Goal: Communication & Community: Answer question/provide support

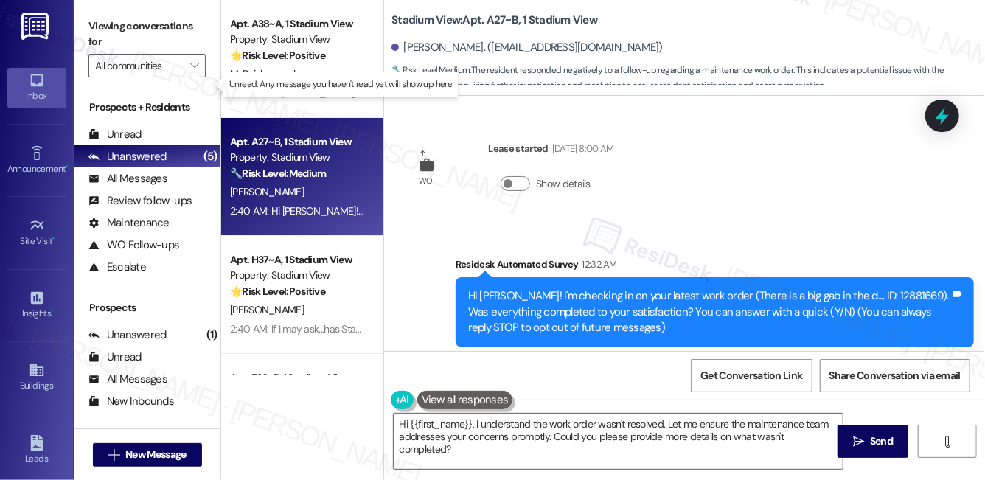
scroll to position [181, 0]
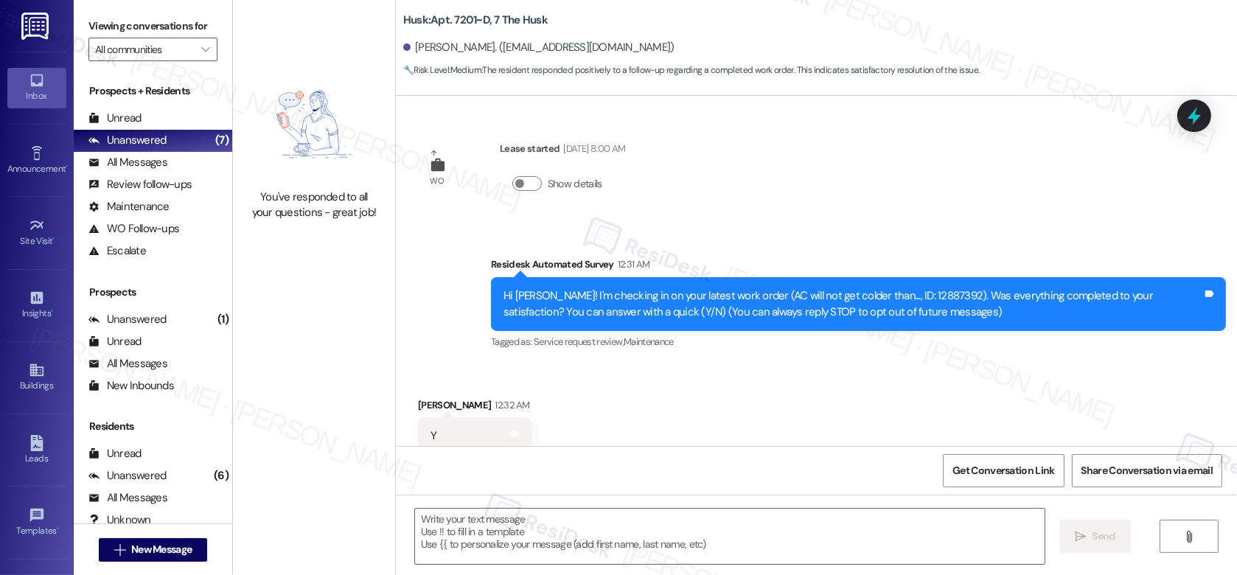
scroll to position [145, 0]
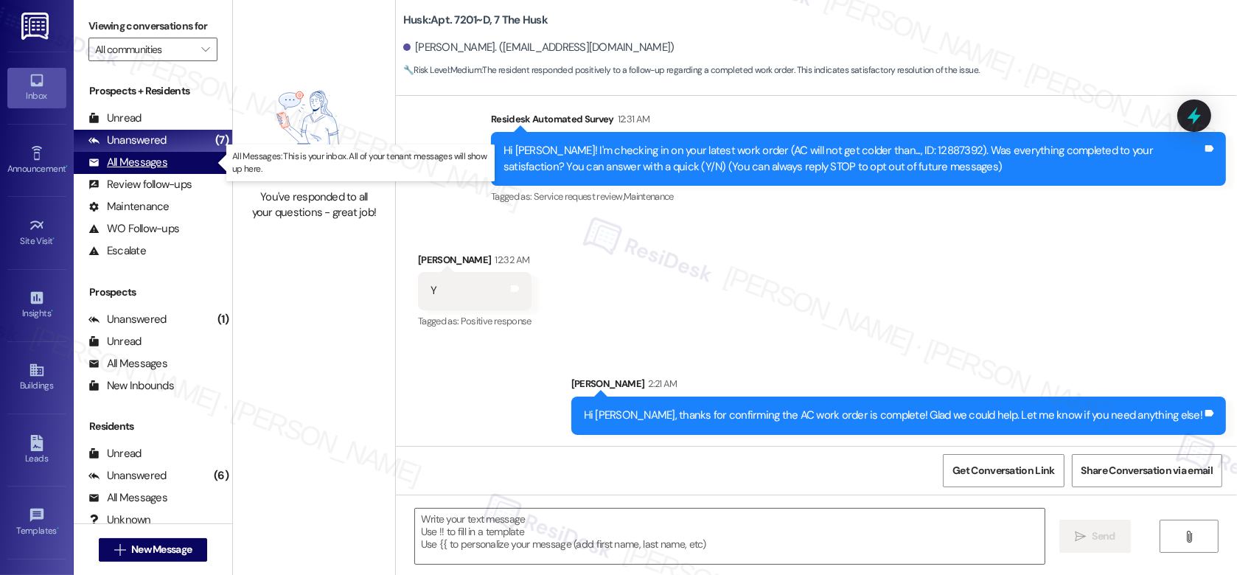
click at [144, 160] on div "All Messages" at bounding box center [127, 162] width 79 height 15
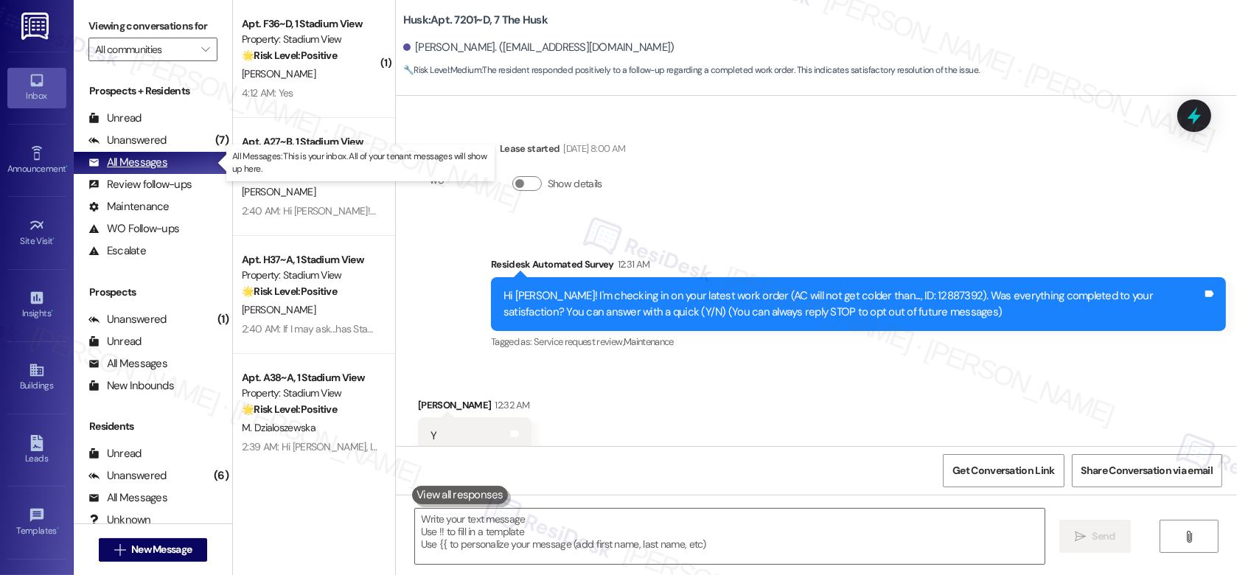
scroll to position [42, 0]
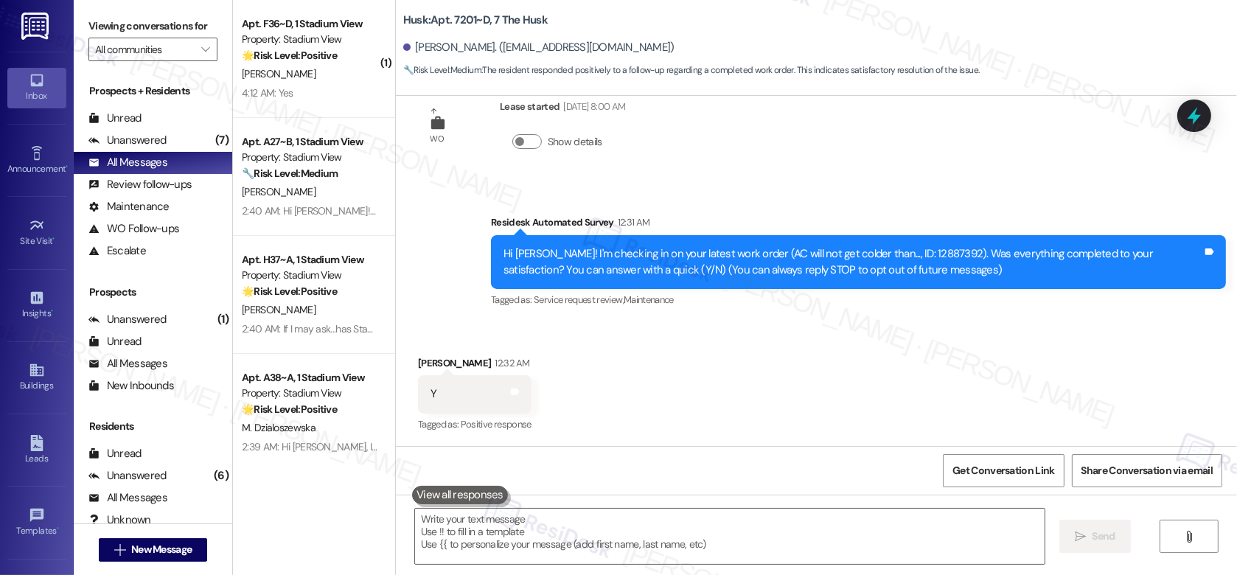
click at [299, 72] on div "[PERSON_NAME]" at bounding box center [309, 74] width 139 height 18
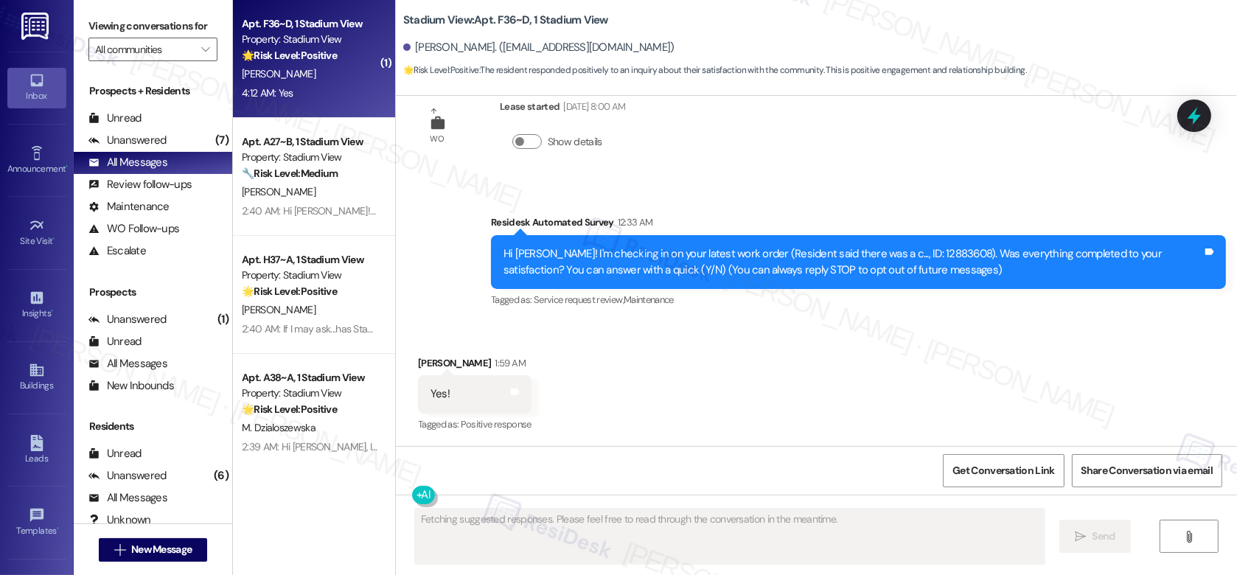
type textarea "Fetching suggested responses. Please feel free to read through the conversation…"
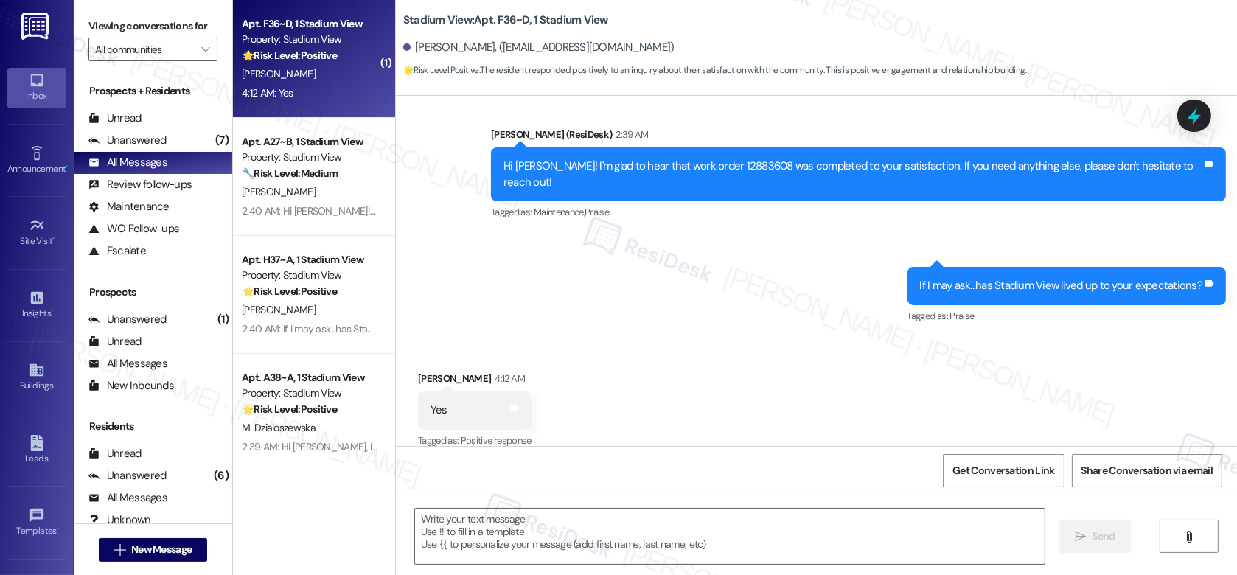
scroll to position [395, 0]
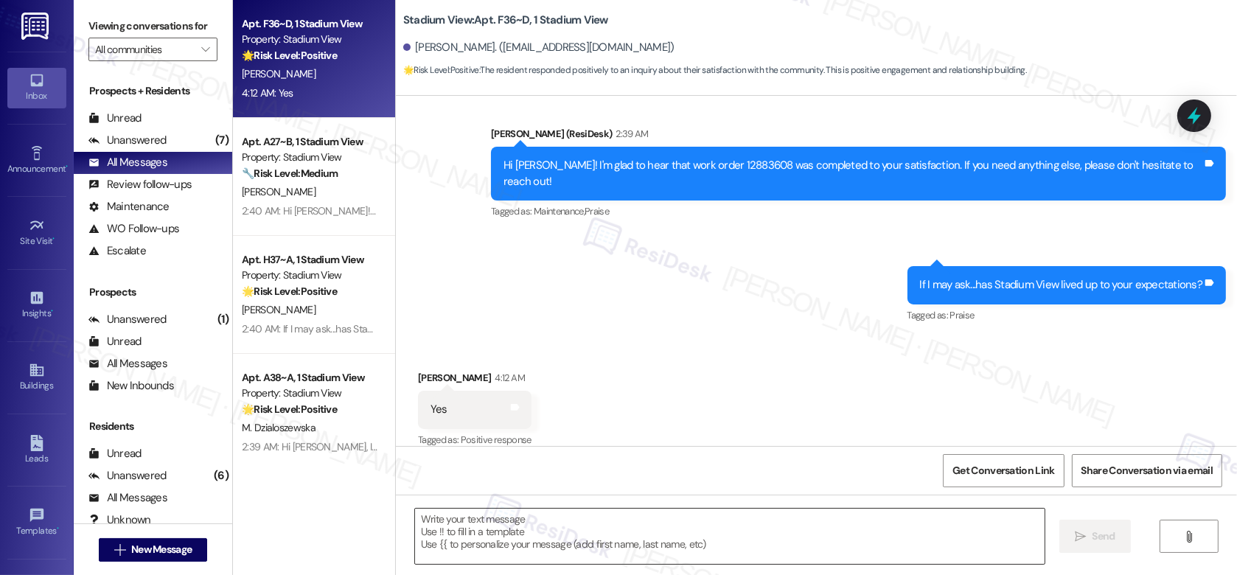
click at [536, 529] on textarea at bounding box center [730, 536] width 630 height 55
